Goal: Download file/media

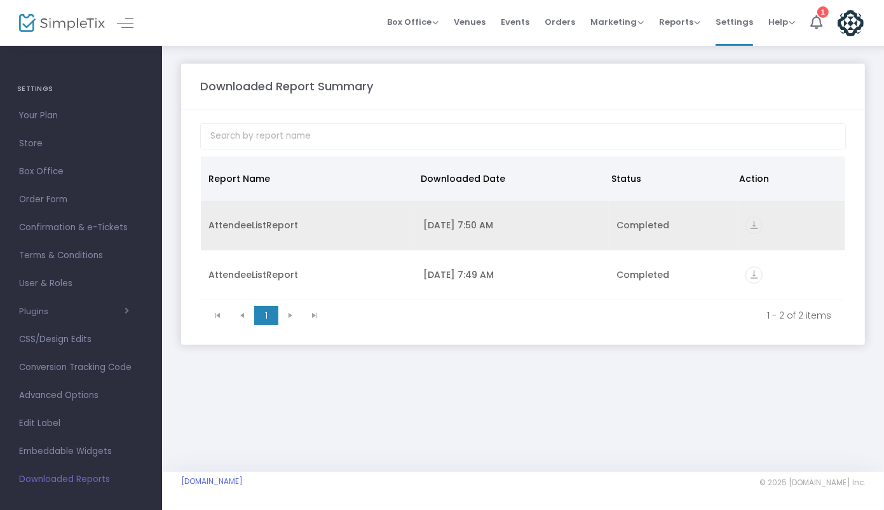
click at [753, 225] on icon "vertical_align_bottom" at bounding box center [754, 225] width 17 height 17
